Goal: Task Accomplishment & Management: Complete application form

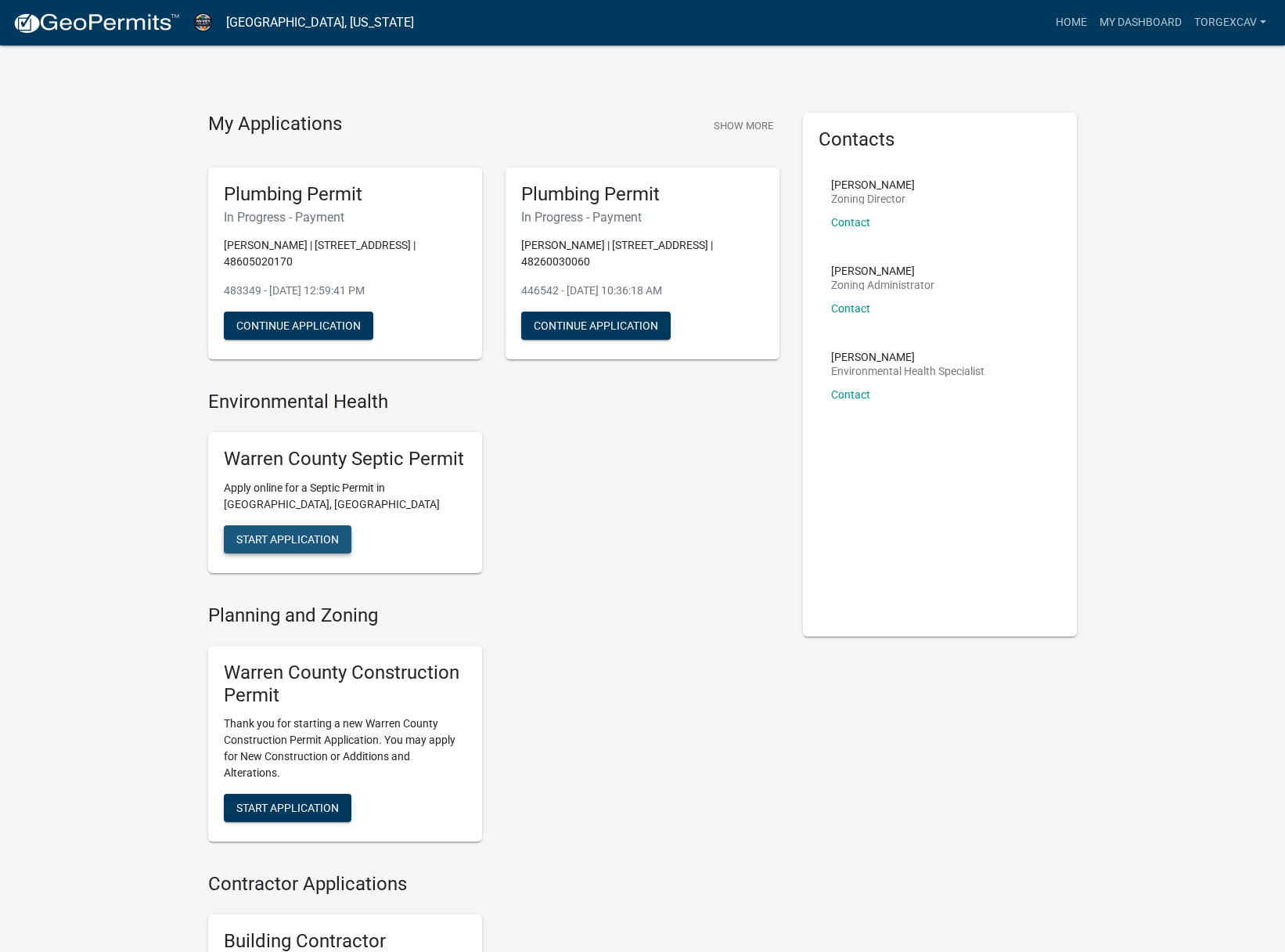
click at [329, 533] on span "Start Application" at bounding box center [288, 540] width 103 height 13
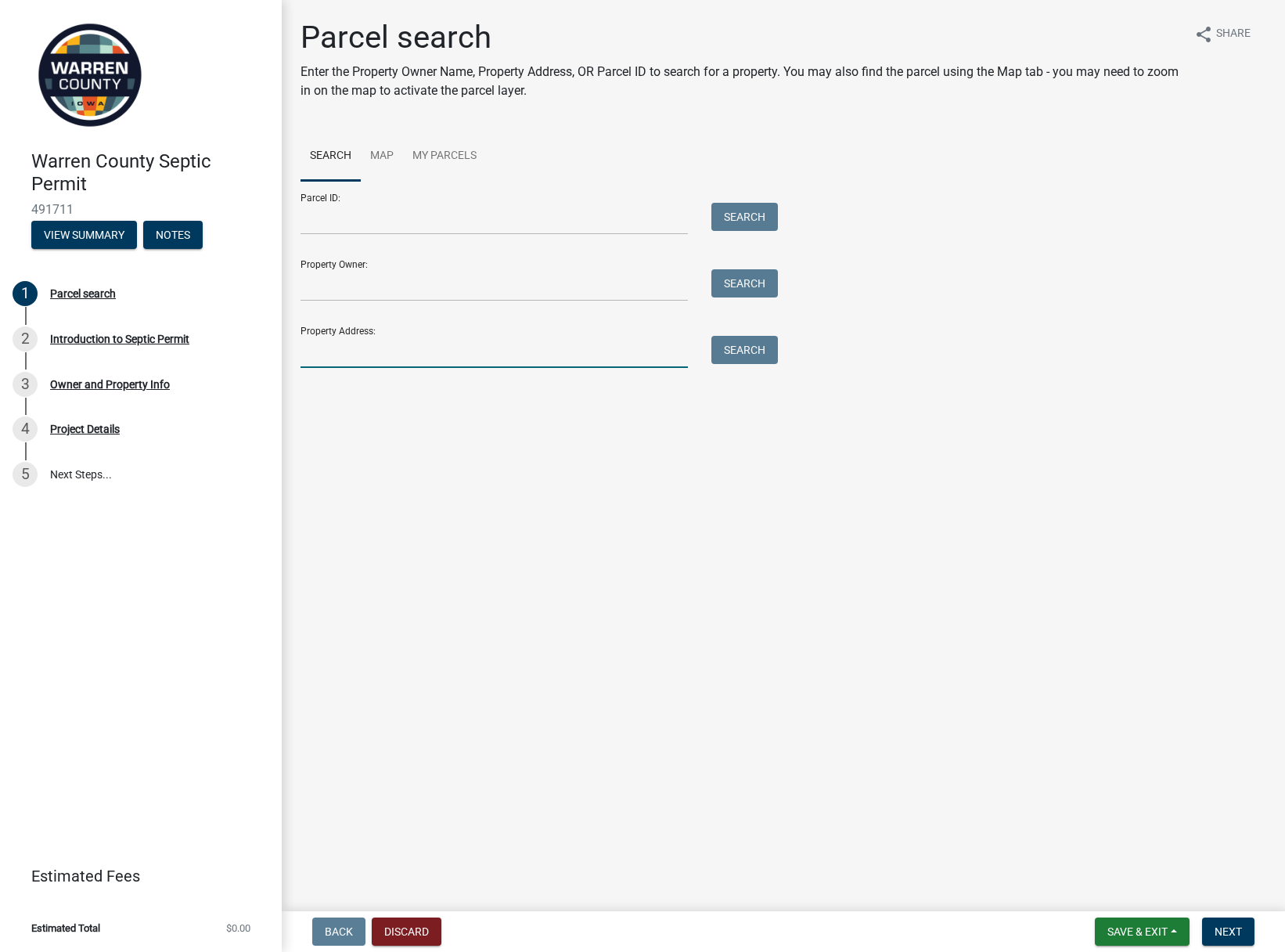
click at [352, 352] on input "Property Address:" at bounding box center [494, 351] width 387 height 32
type input "[STREET_ADDRESS]"
click at [768, 348] on button "Search" at bounding box center [745, 350] width 67 height 28
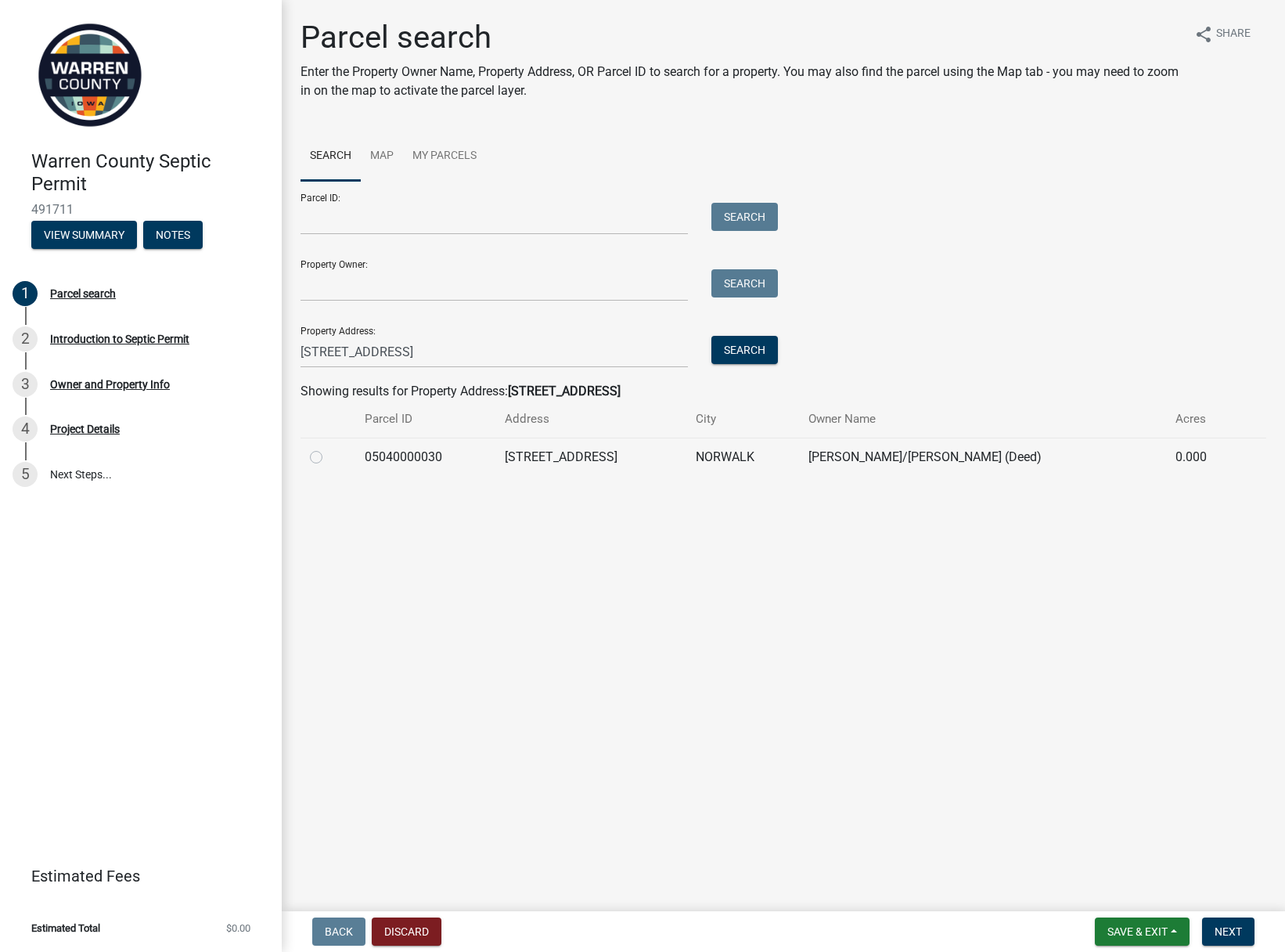
drag, startPoint x: 312, startPoint y: 460, endPoint x: 434, endPoint y: 552, distance: 152.8
click at [329, 448] on label at bounding box center [329, 448] width 0 height 0
click at [329, 458] on input "radio" at bounding box center [333, 452] width 10 height 10
radio input "true"
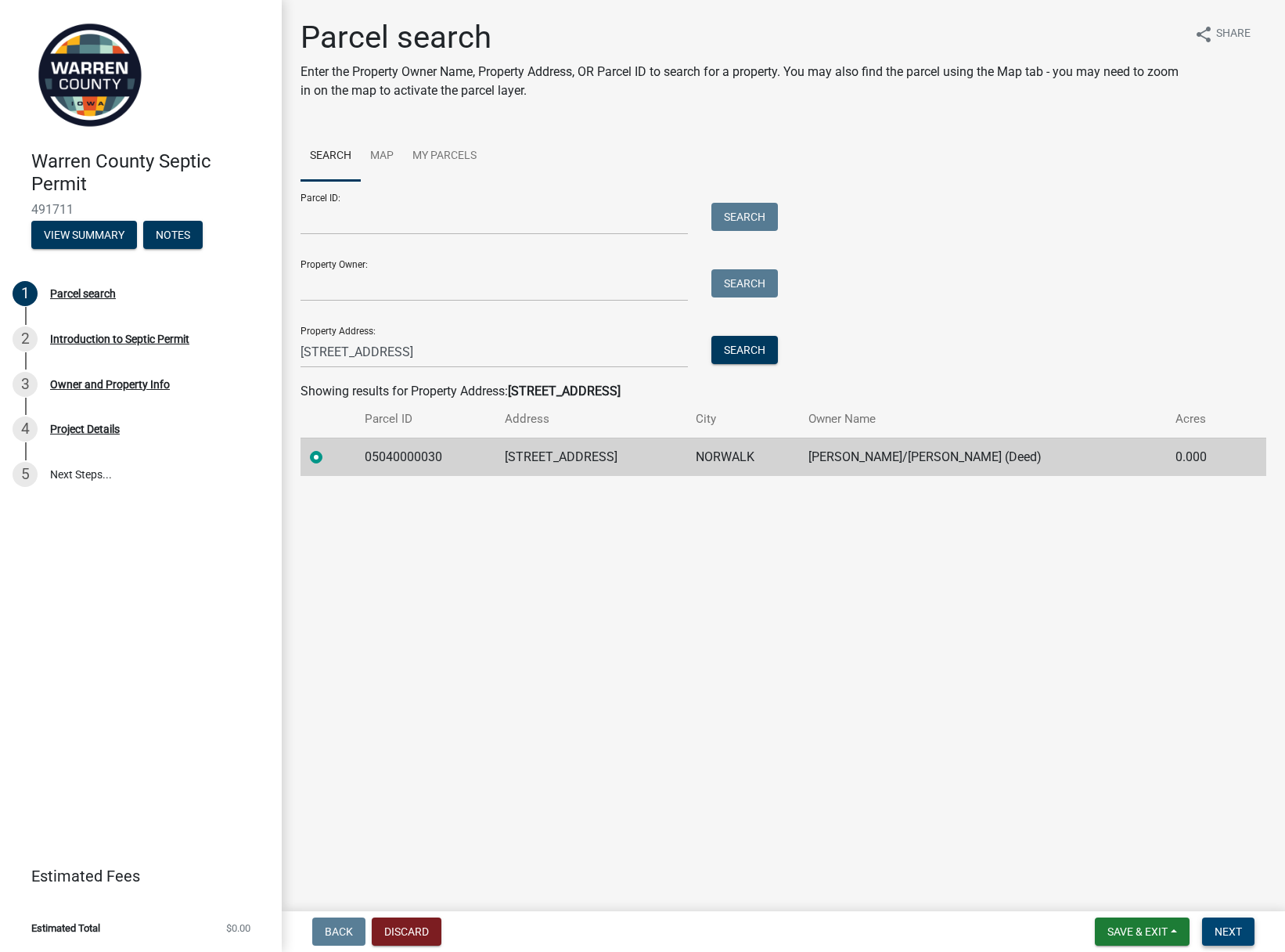
click at [1236, 930] on span "Next" at bounding box center [1228, 932] width 27 height 13
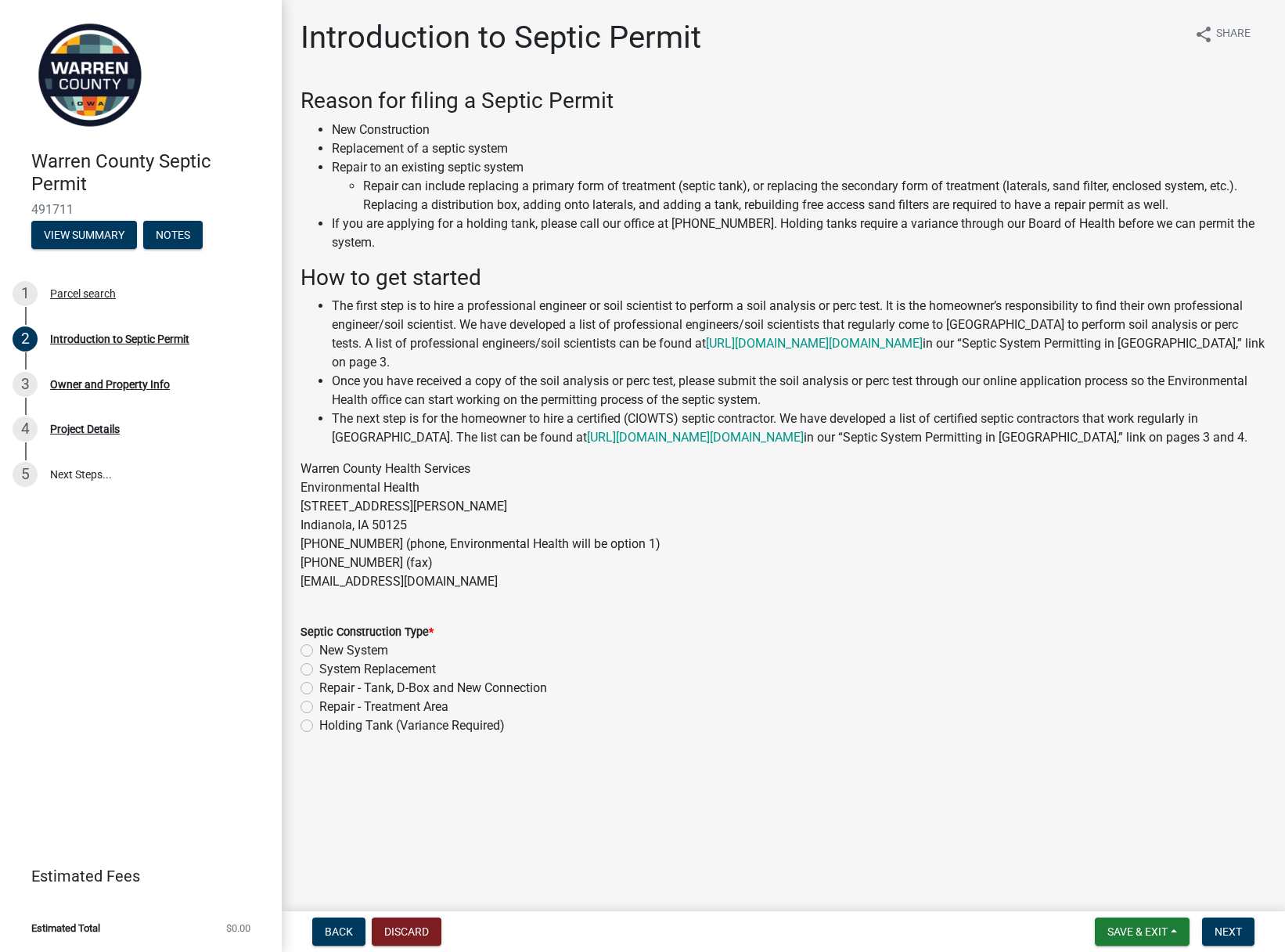
click at [319, 669] on label "System Replacement" at bounding box center [377, 670] width 117 height 19
click at [319, 669] on input "System Replacement" at bounding box center [324, 665] width 10 height 10
radio input "true"
click at [1231, 931] on span "Next" at bounding box center [1228, 932] width 27 height 13
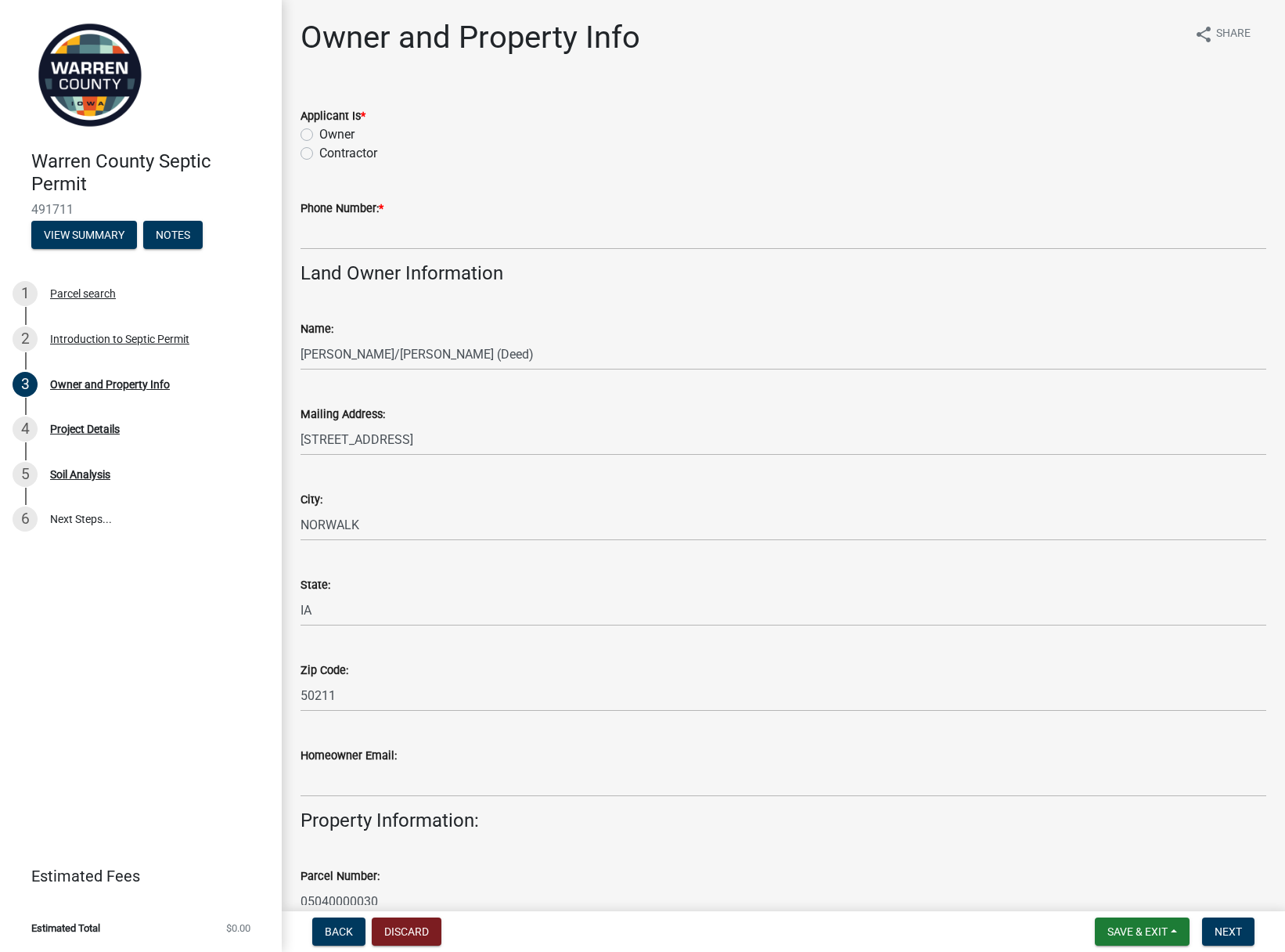
click at [319, 153] on label "Contractor" at bounding box center [348, 154] width 58 height 19
click at [319, 153] on input "Contractor" at bounding box center [324, 149] width 10 height 10
radio input "true"
click at [329, 239] on input "Phone Number: *" at bounding box center [783, 234] width 966 height 32
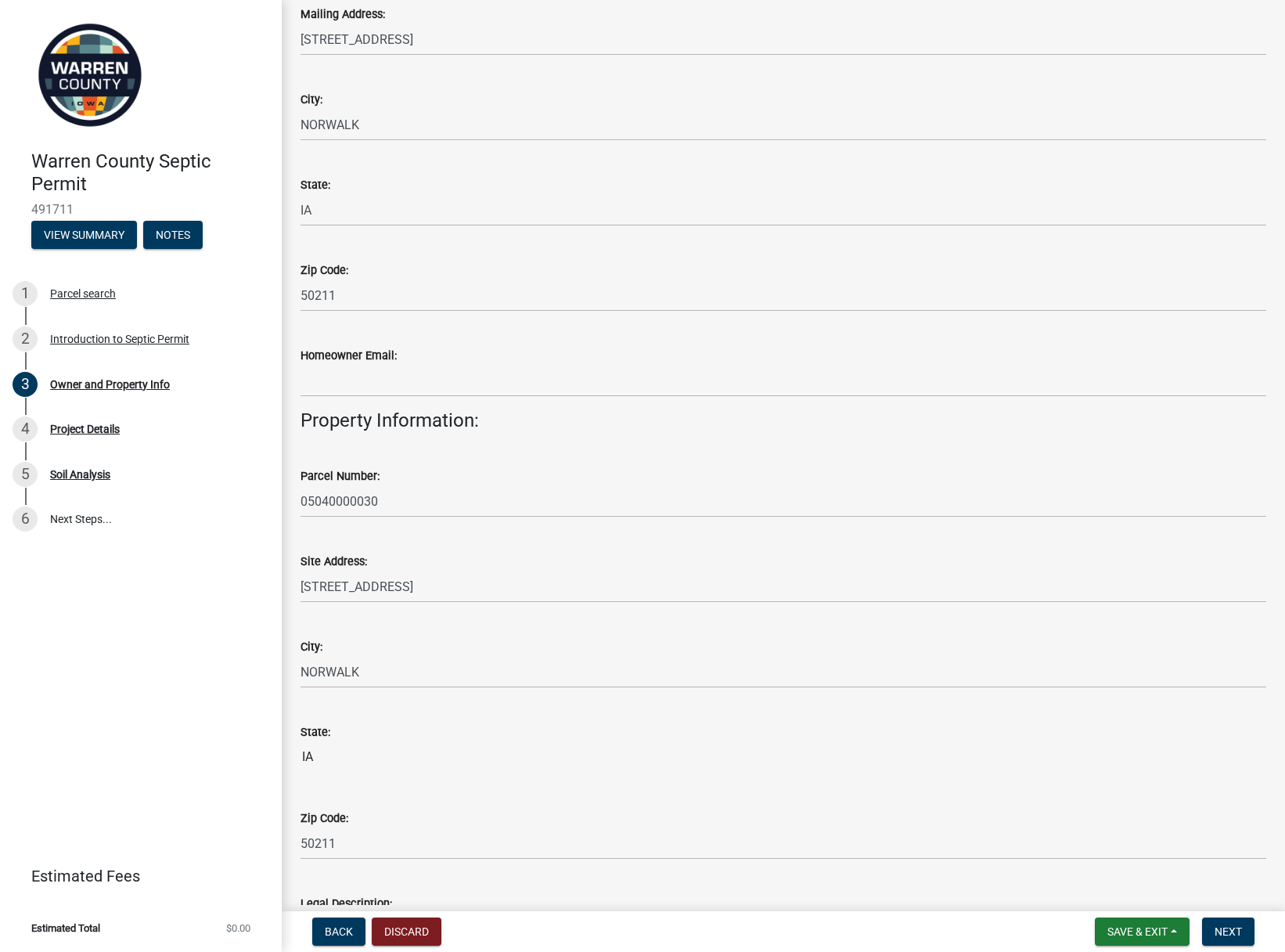
scroll to position [640, 0]
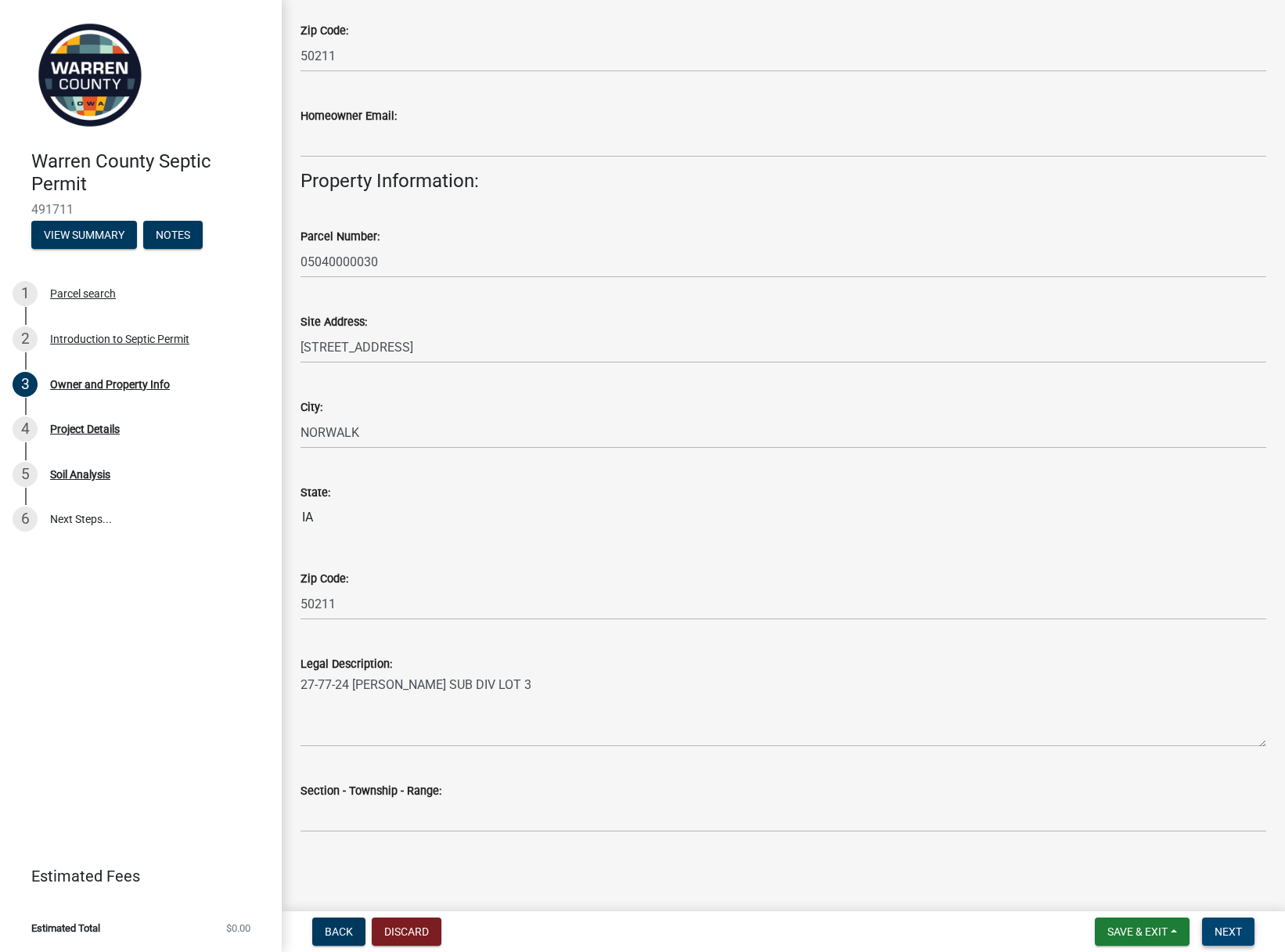
type input "[PHONE_NUMBER]"
click at [1237, 931] on span "Next" at bounding box center [1228, 932] width 27 height 13
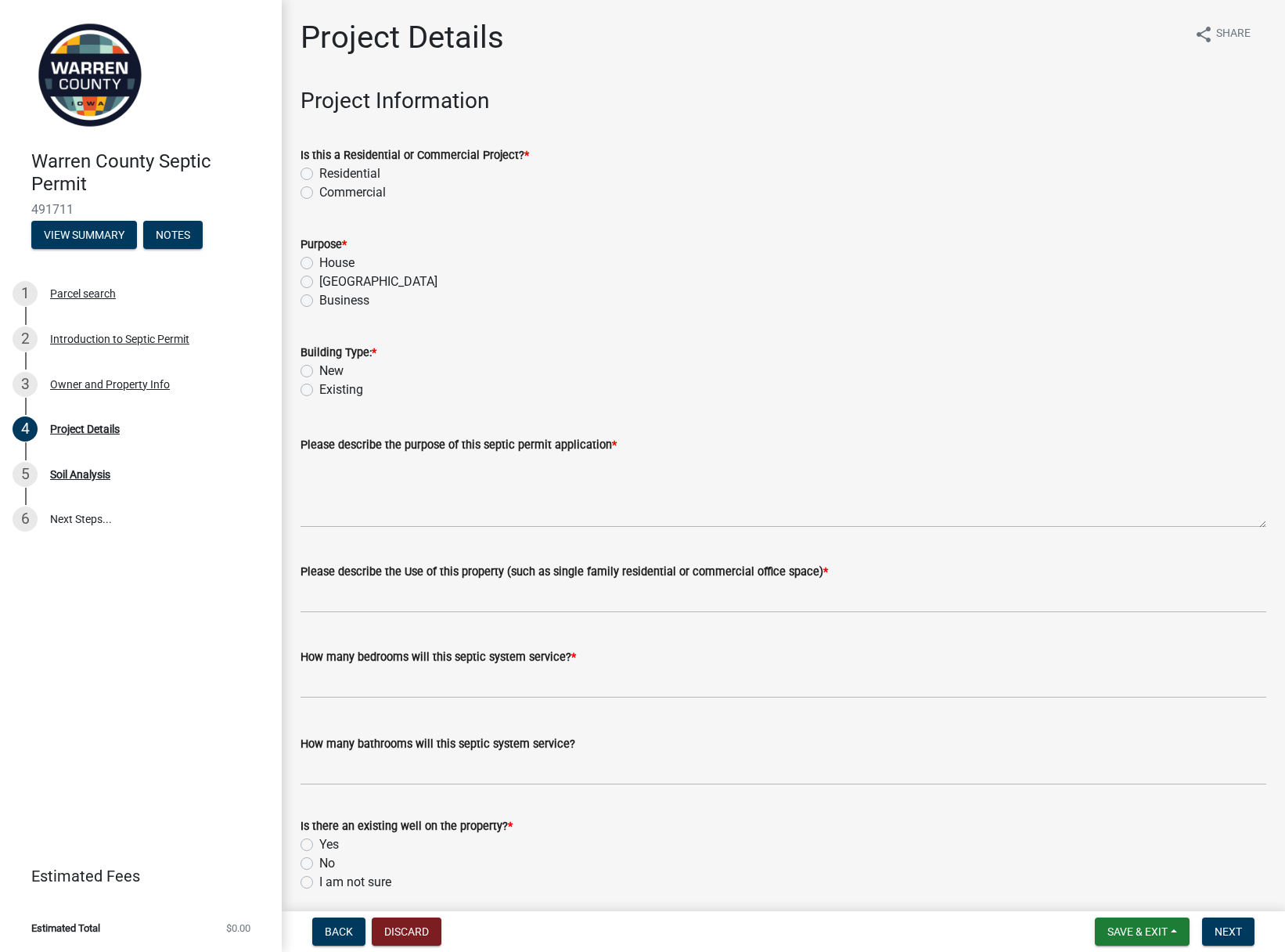
scroll to position [6, 0]
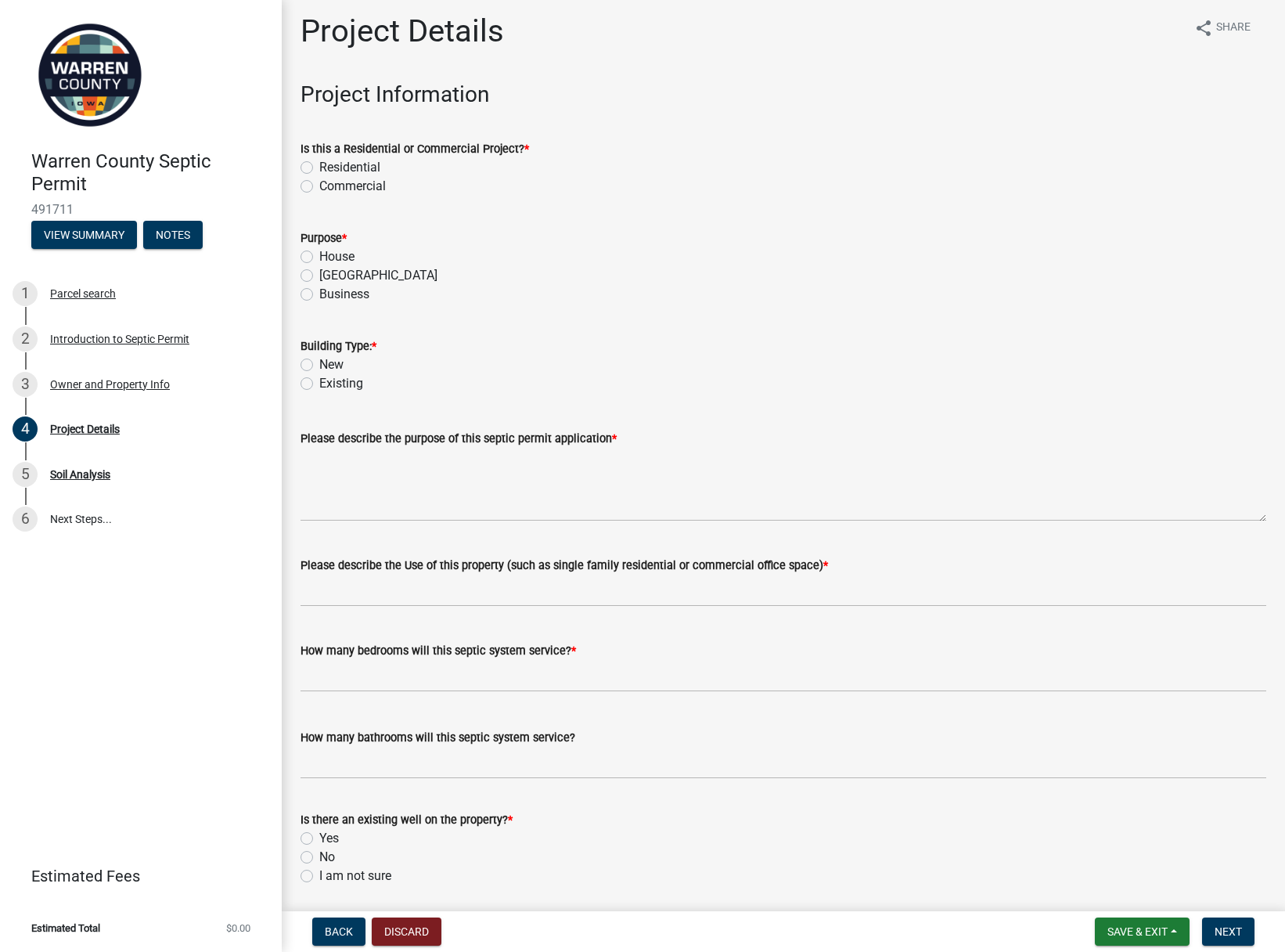
click at [319, 166] on label "Residential" at bounding box center [350, 168] width 61 height 19
click at [319, 166] on input "Residential" at bounding box center [324, 163] width 10 height 10
radio input "true"
click at [319, 258] on label "House" at bounding box center [336, 256] width 35 height 19
click at [319, 257] on input "House" at bounding box center [324, 252] width 10 height 10
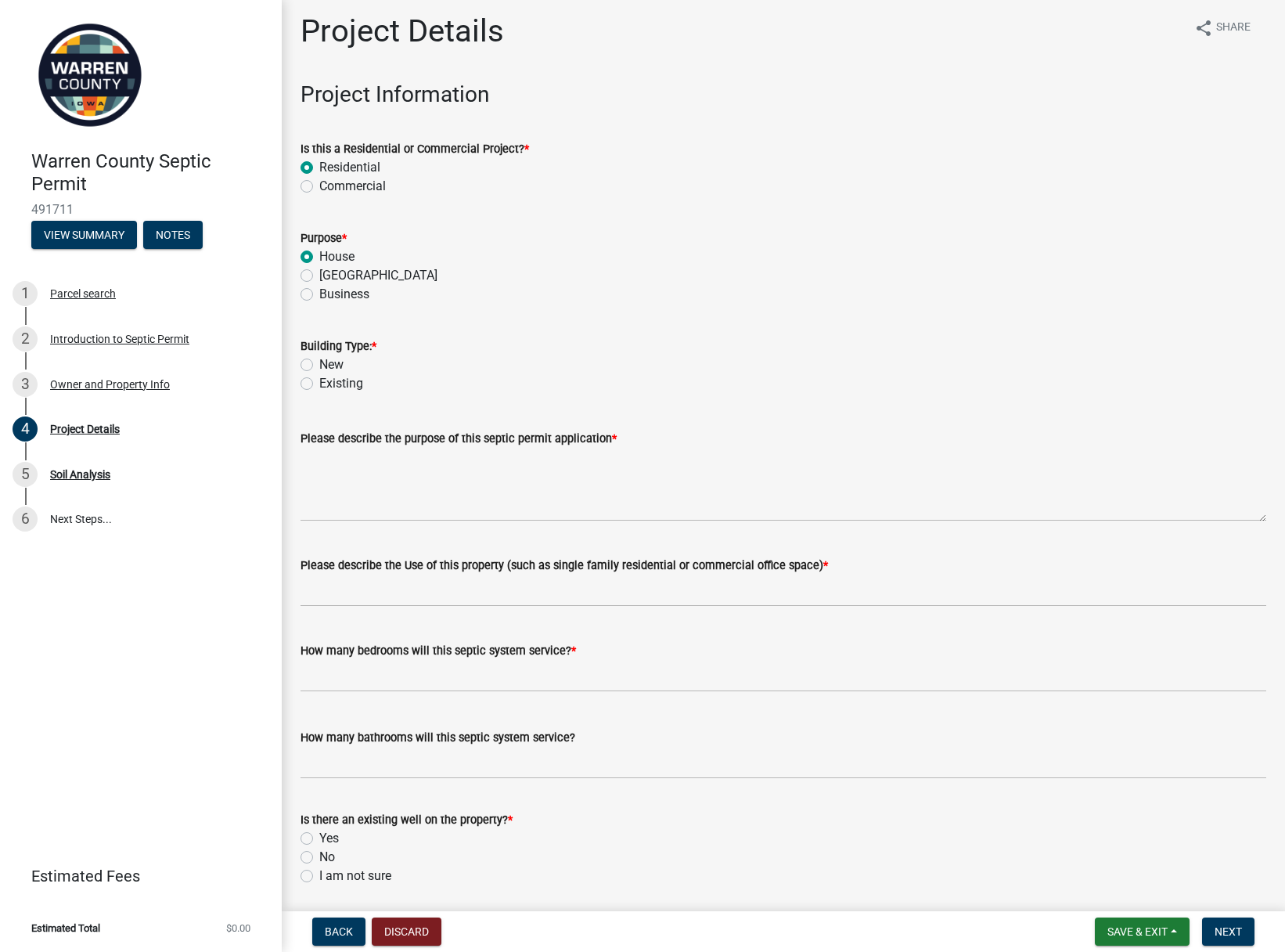
radio input "true"
click at [319, 378] on label "Existing" at bounding box center [341, 383] width 44 height 19
click at [319, 378] on input "Existing" at bounding box center [324, 379] width 10 height 10
radio input "true"
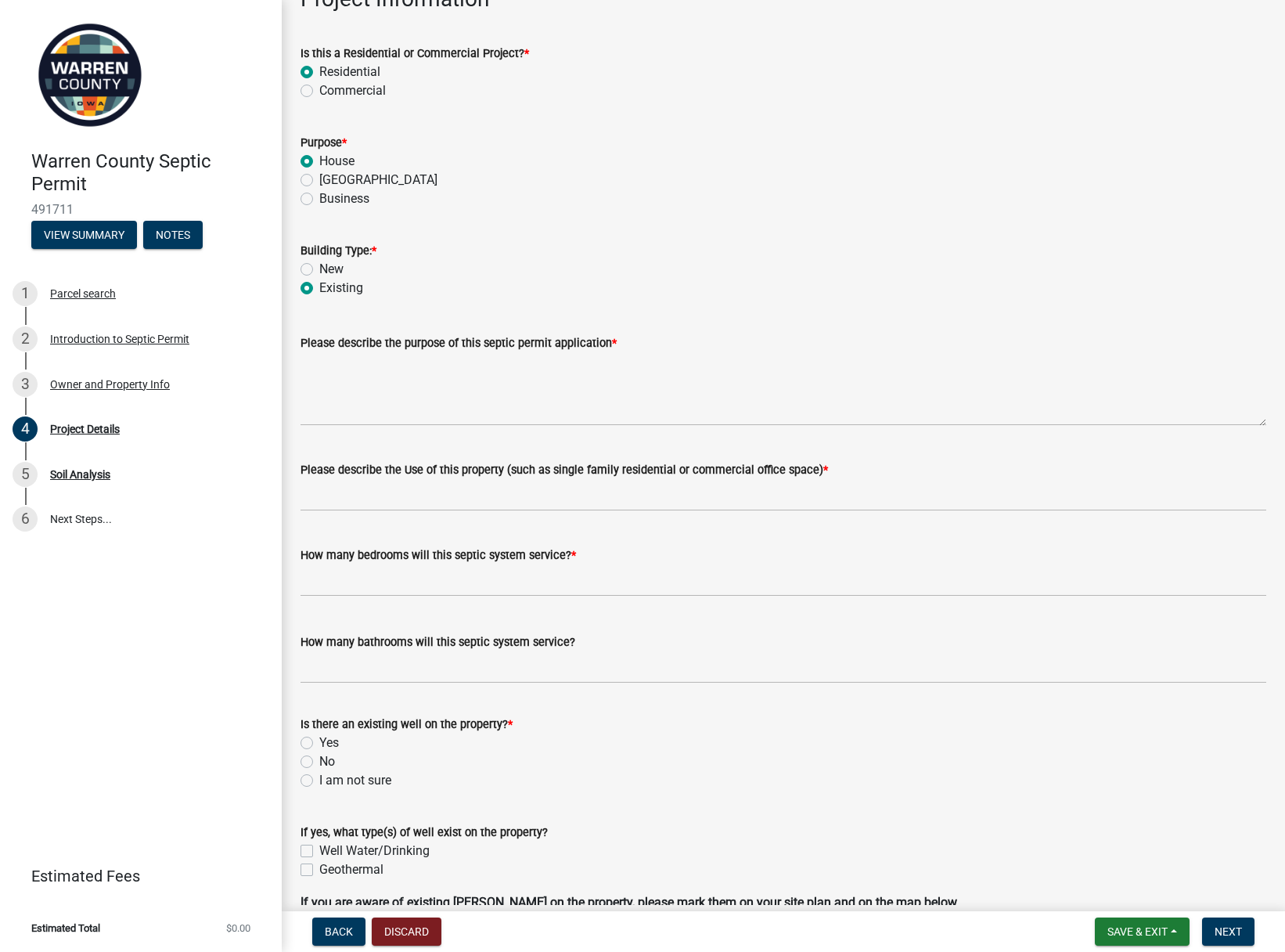
scroll to position [114, 0]
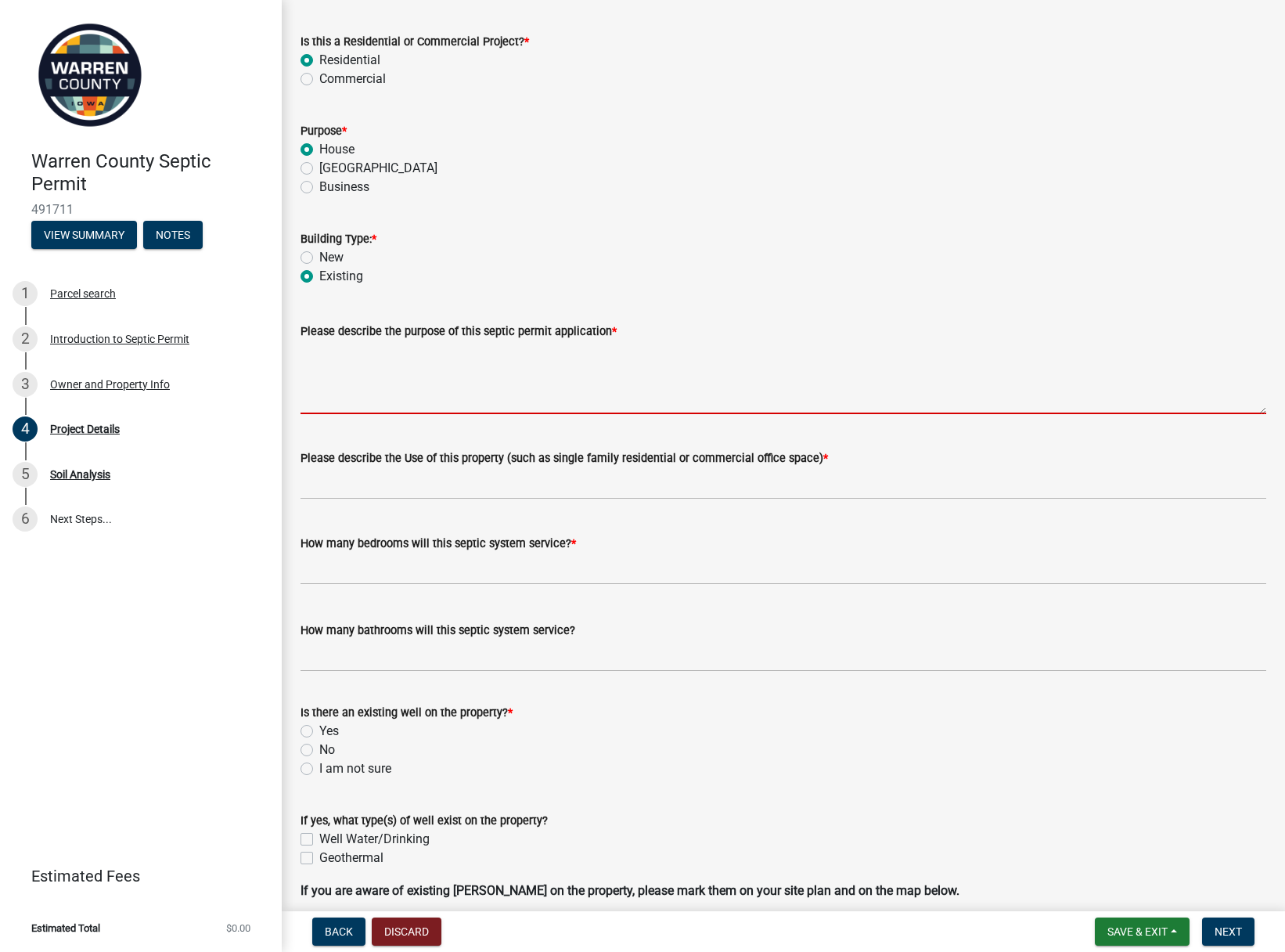
click at [403, 393] on textarea "Please describe the purpose of this septic permit application *" at bounding box center [783, 377] width 966 height 74
type textarea "Septic replacement"
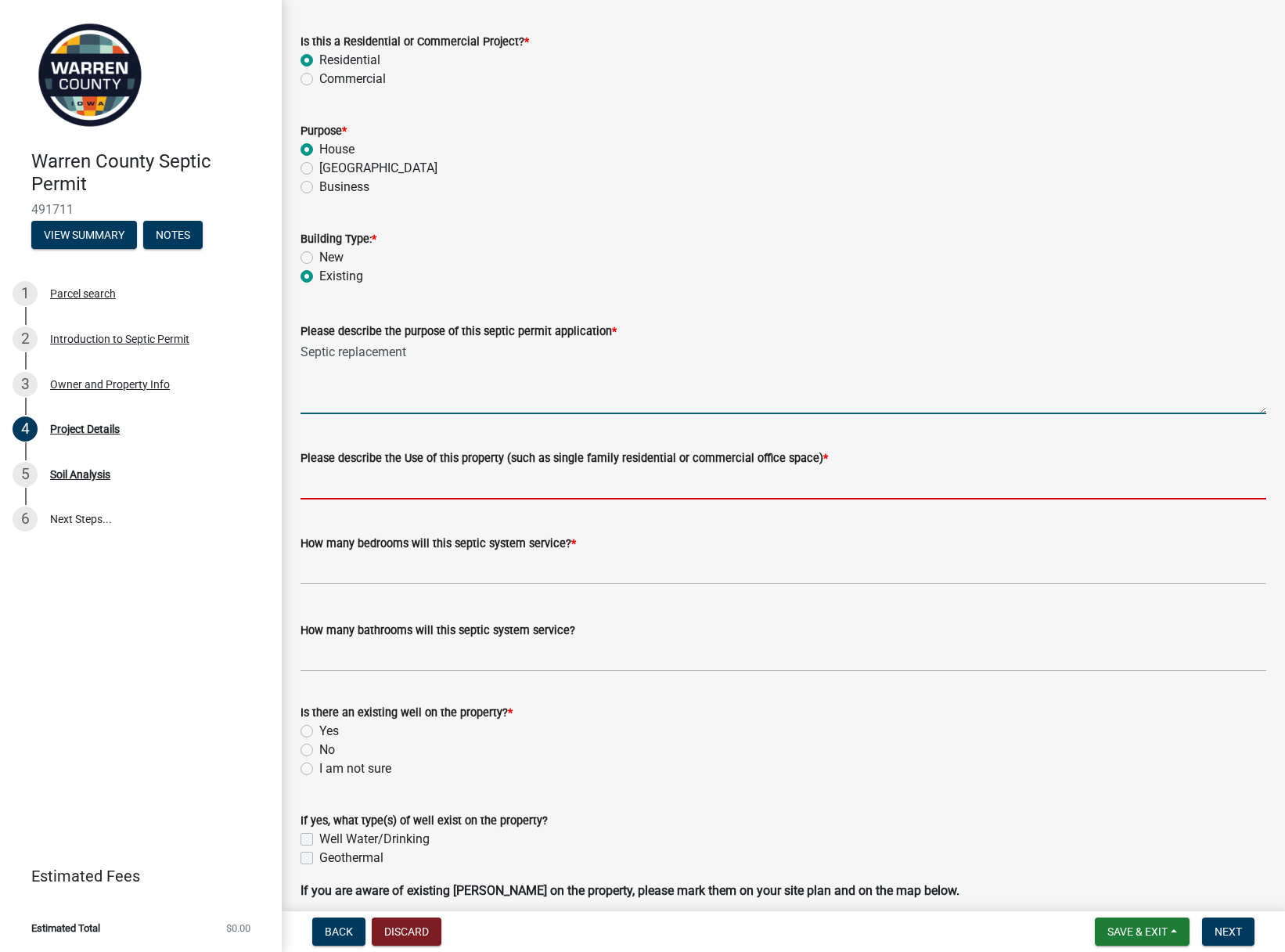
click at [381, 485] on input "Please describe the Use of this property (such as single family residential or …" at bounding box center [783, 483] width 966 height 32
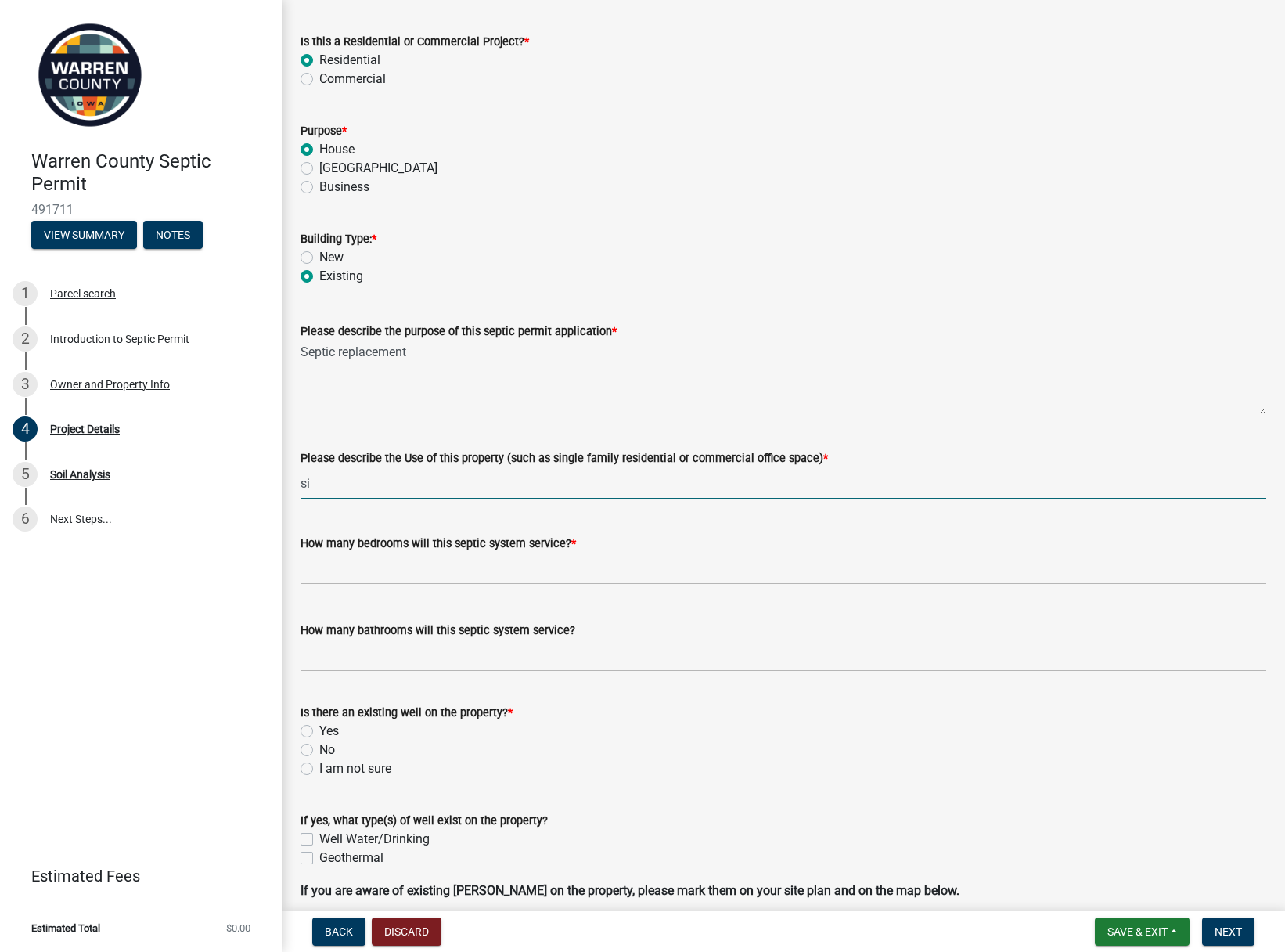
type input "s"
type input "i"
type input "Single Family"
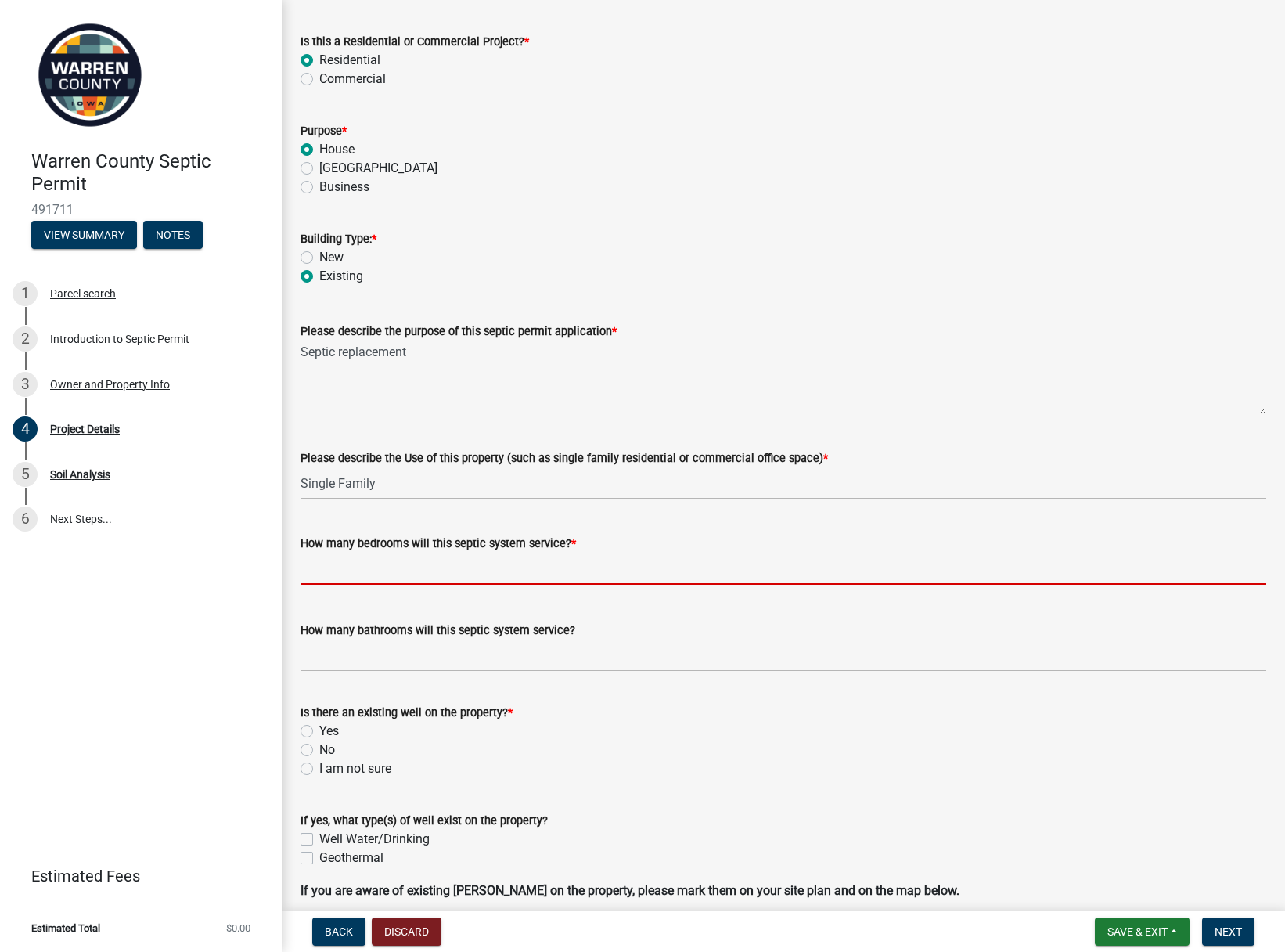
click at [361, 566] on input "text" at bounding box center [783, 569] width 966 height 32
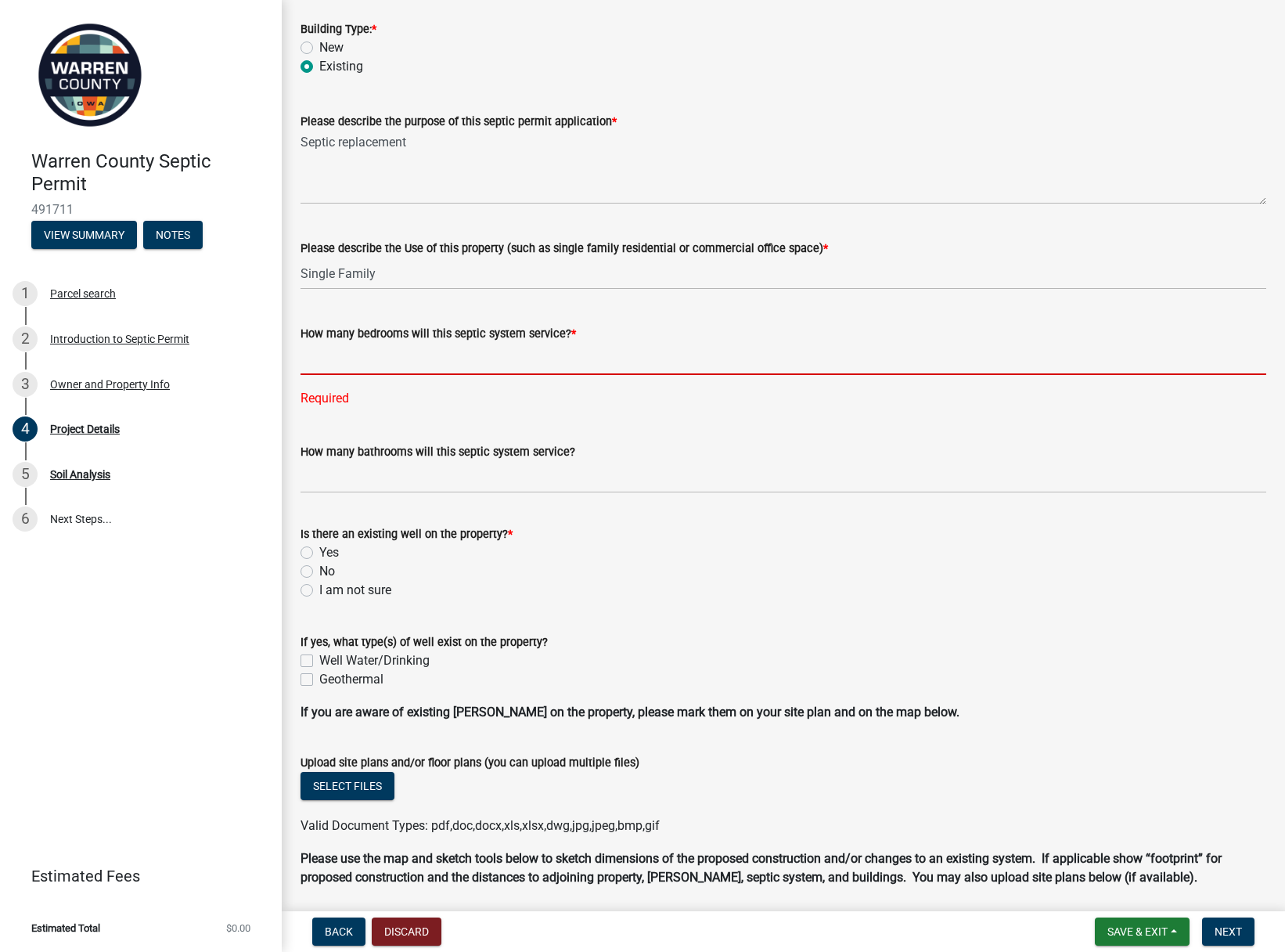
scroll to position [322, 0]
type input "3"
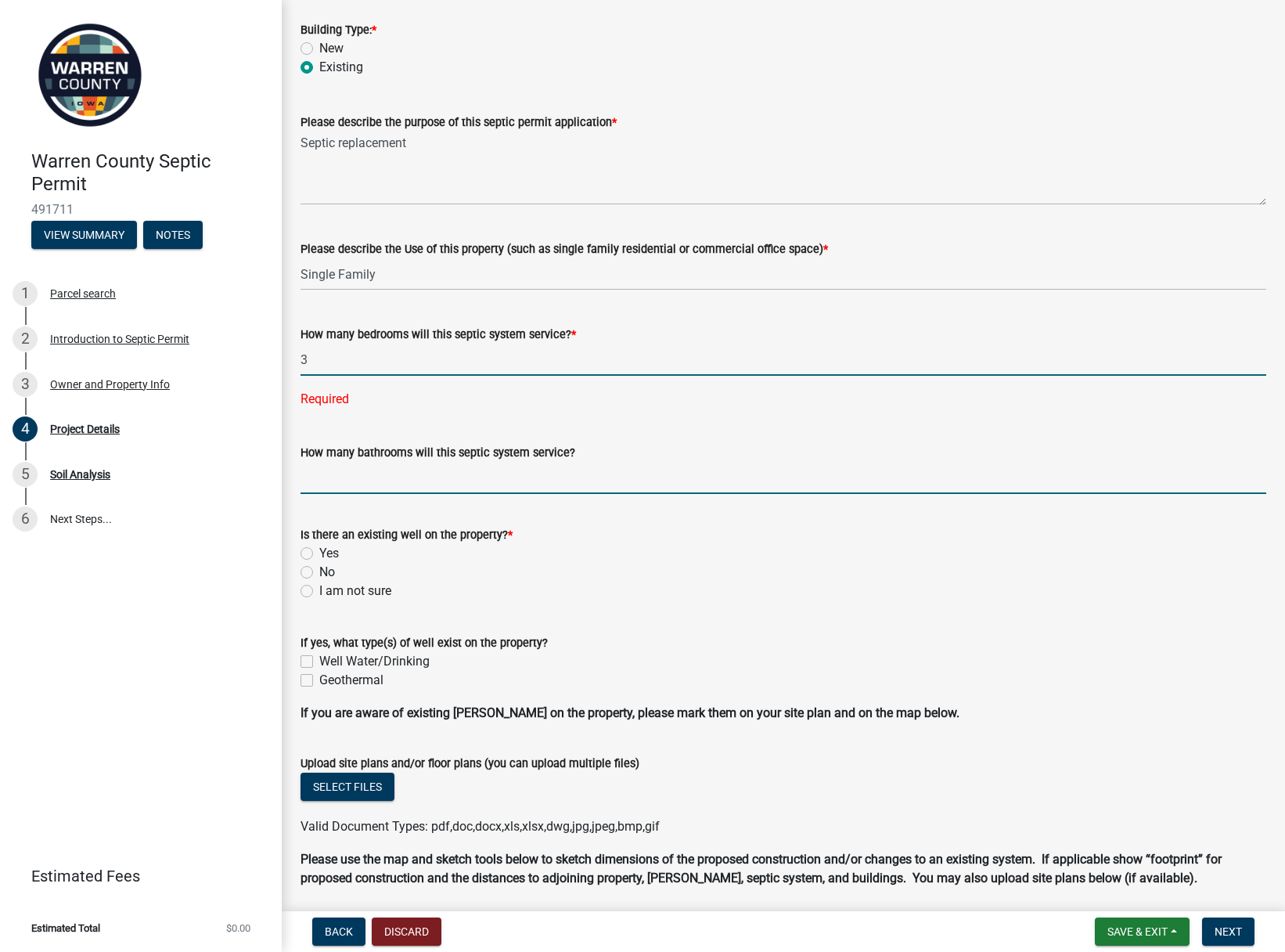
click at [362, 478] on wm-data-entity-input-list "Project Information Is this a Residential or Commercial Project? * Residential …" at bounding box center [783, 569] width 966 height 1610
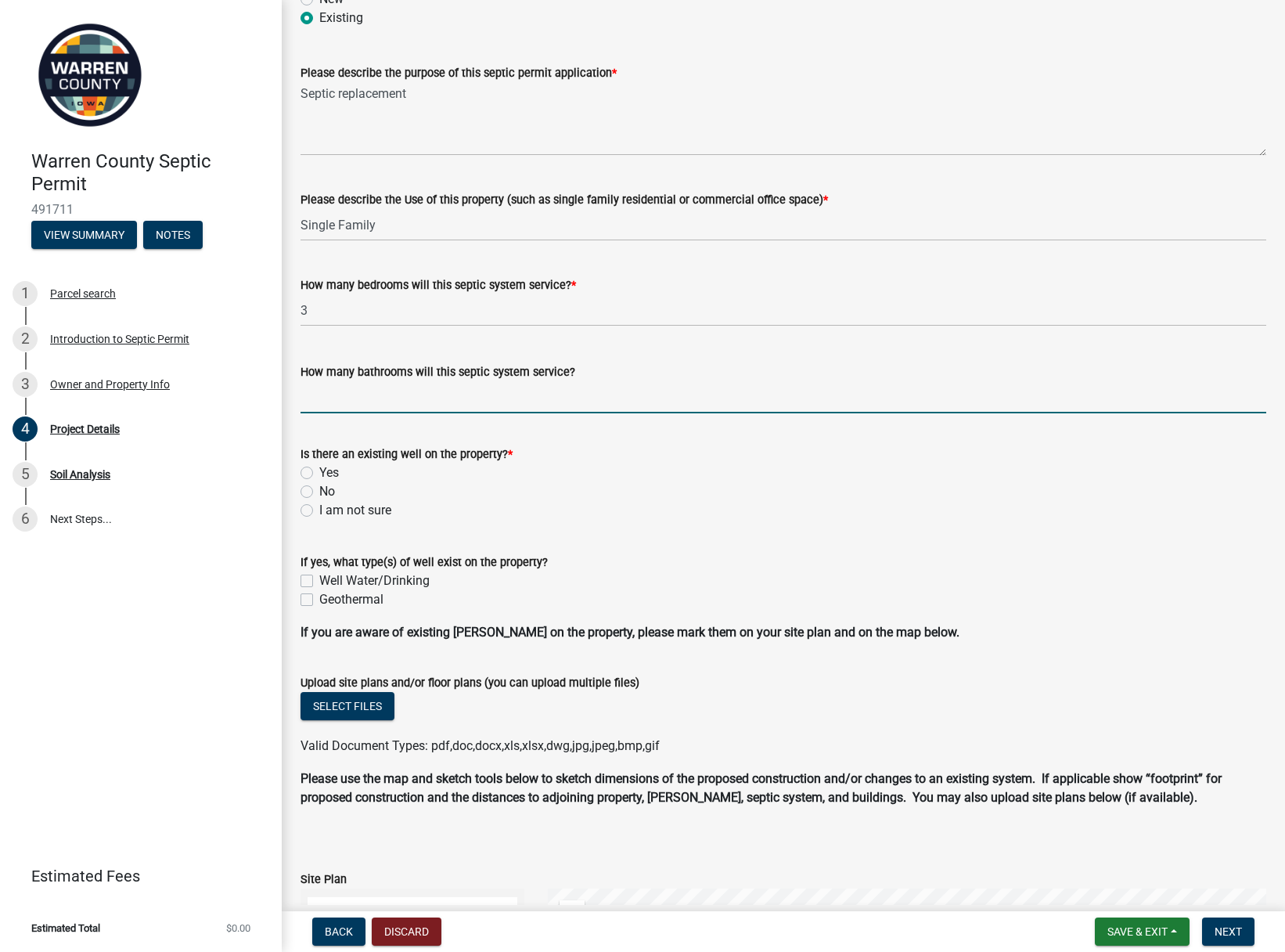
scroll to position [384, 0]
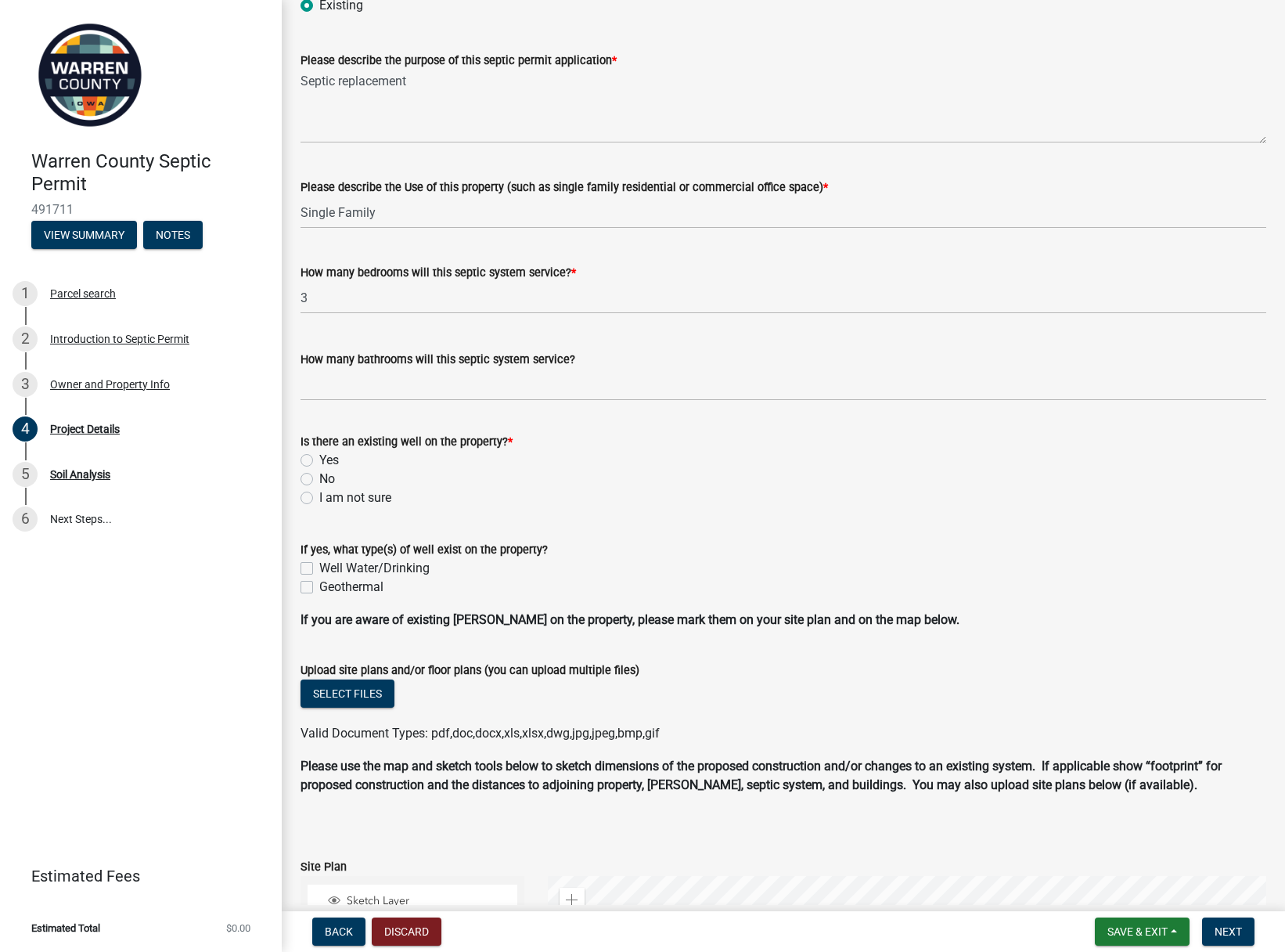
click at [319, 477] on label "No" at bounding box center [327, 479] width 16 height 19
click at [319, 477] on input "No" at bounding box center [324, 474] width 10 height 10
radio input "true"
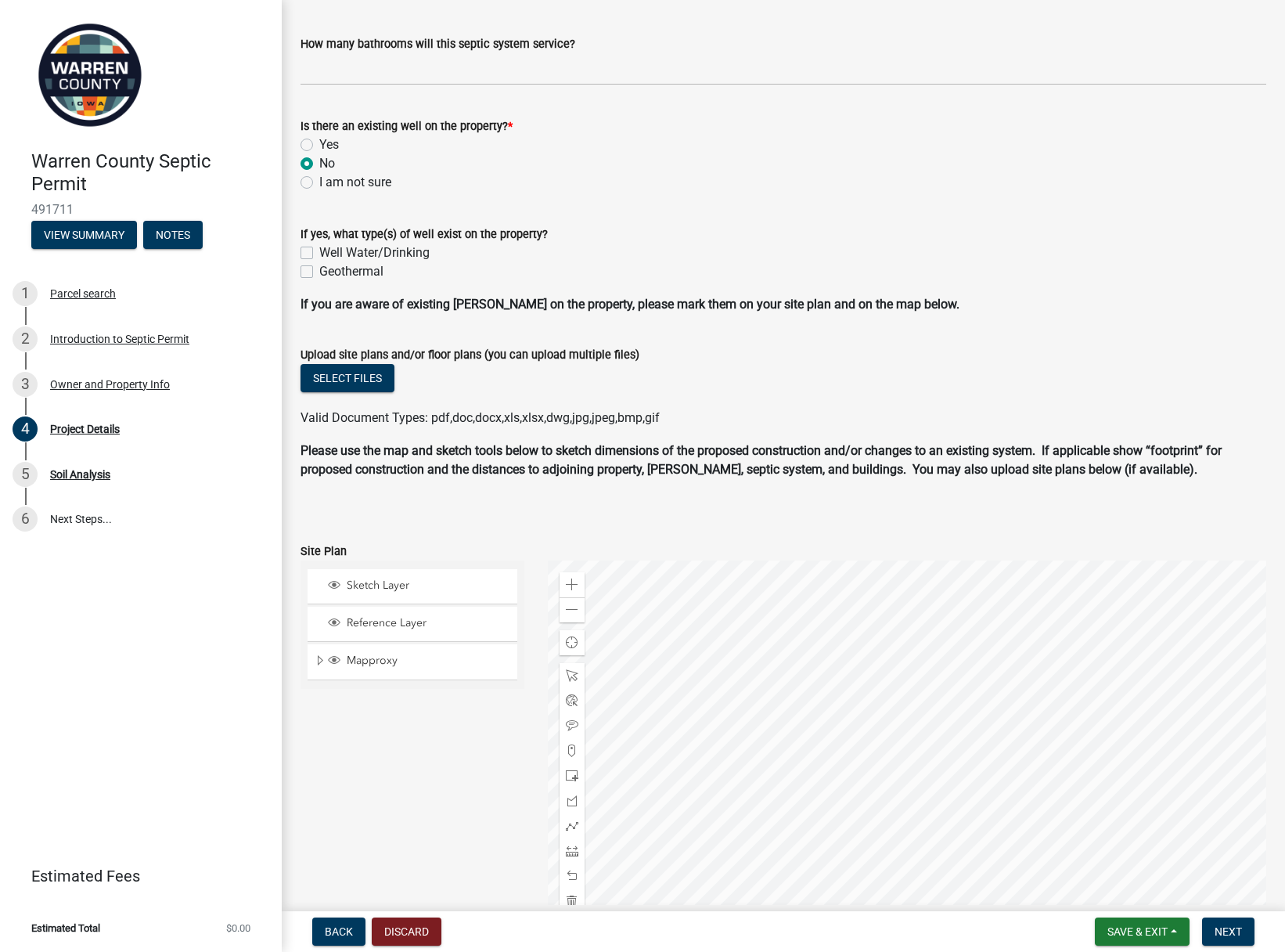
scroll to position [821, 0]
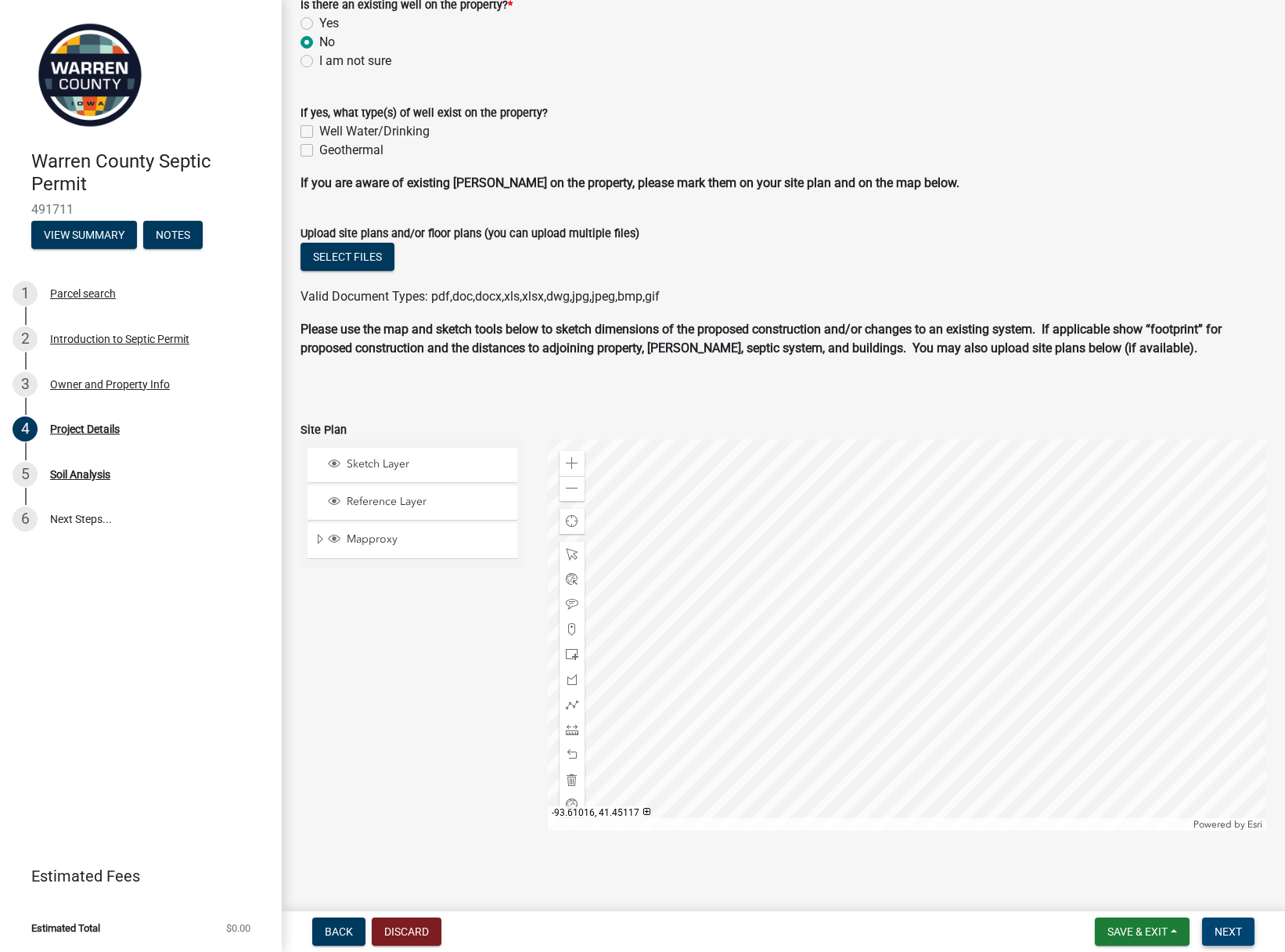
click at [1233, 927] on span "Next" at bounding box center [1228, 932] width 27 height 13
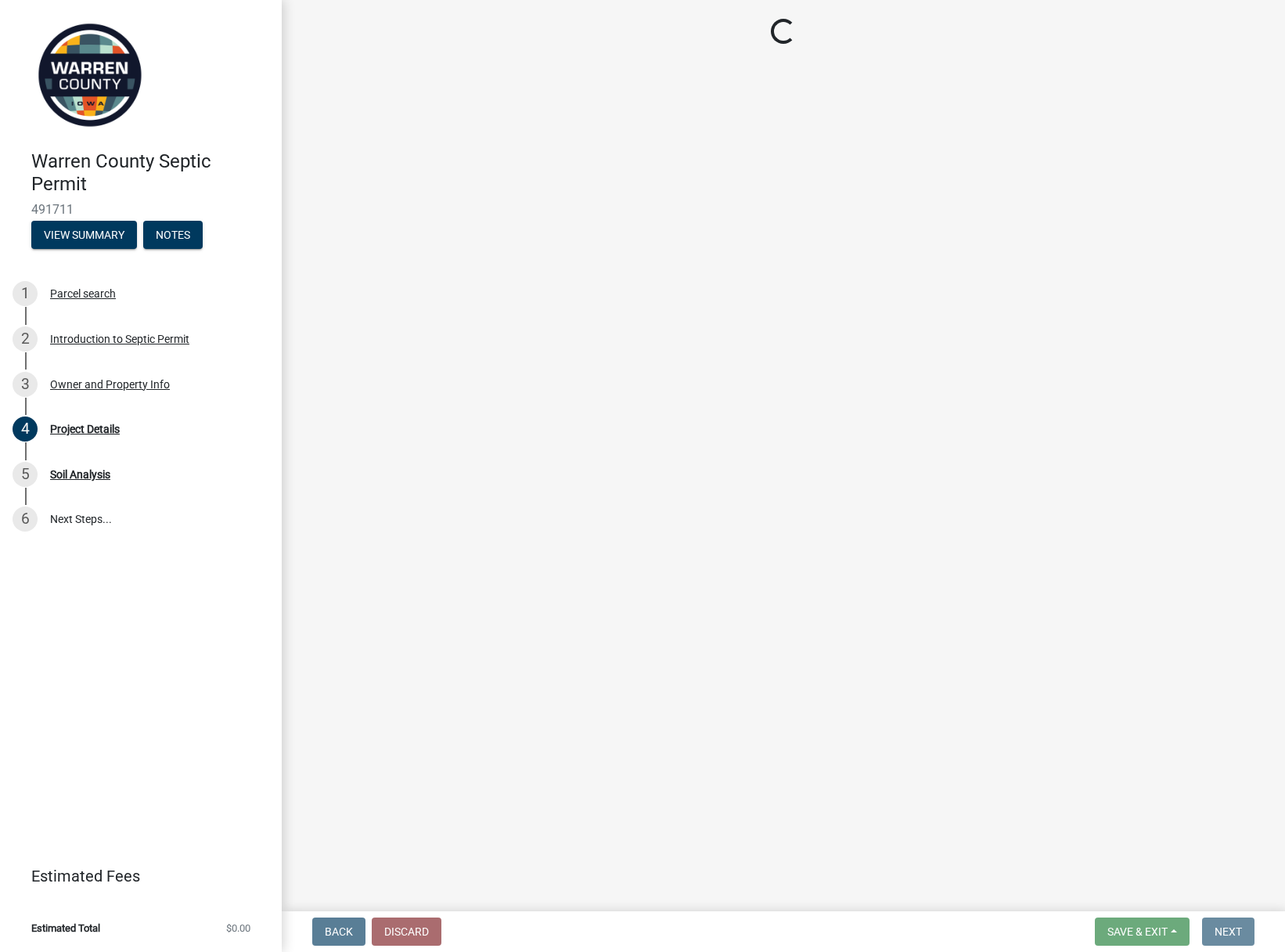
scroll to position [0, 0]
